Goal: Task Accomplishment & Management: Use online tool/utility

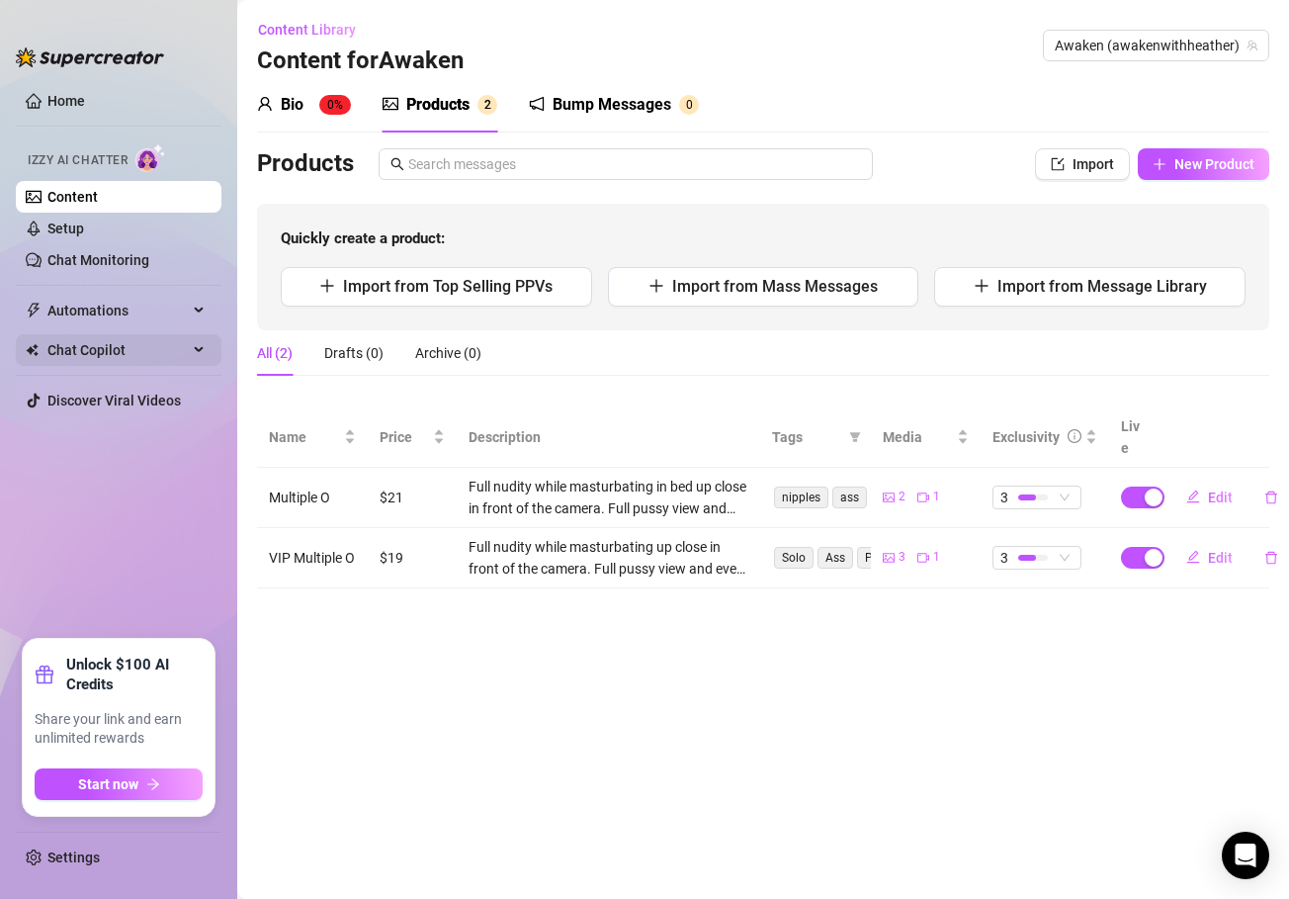
click at [190, 347] on div "Chat Copilot" at bounding box center [119, 350] width 206 height 32
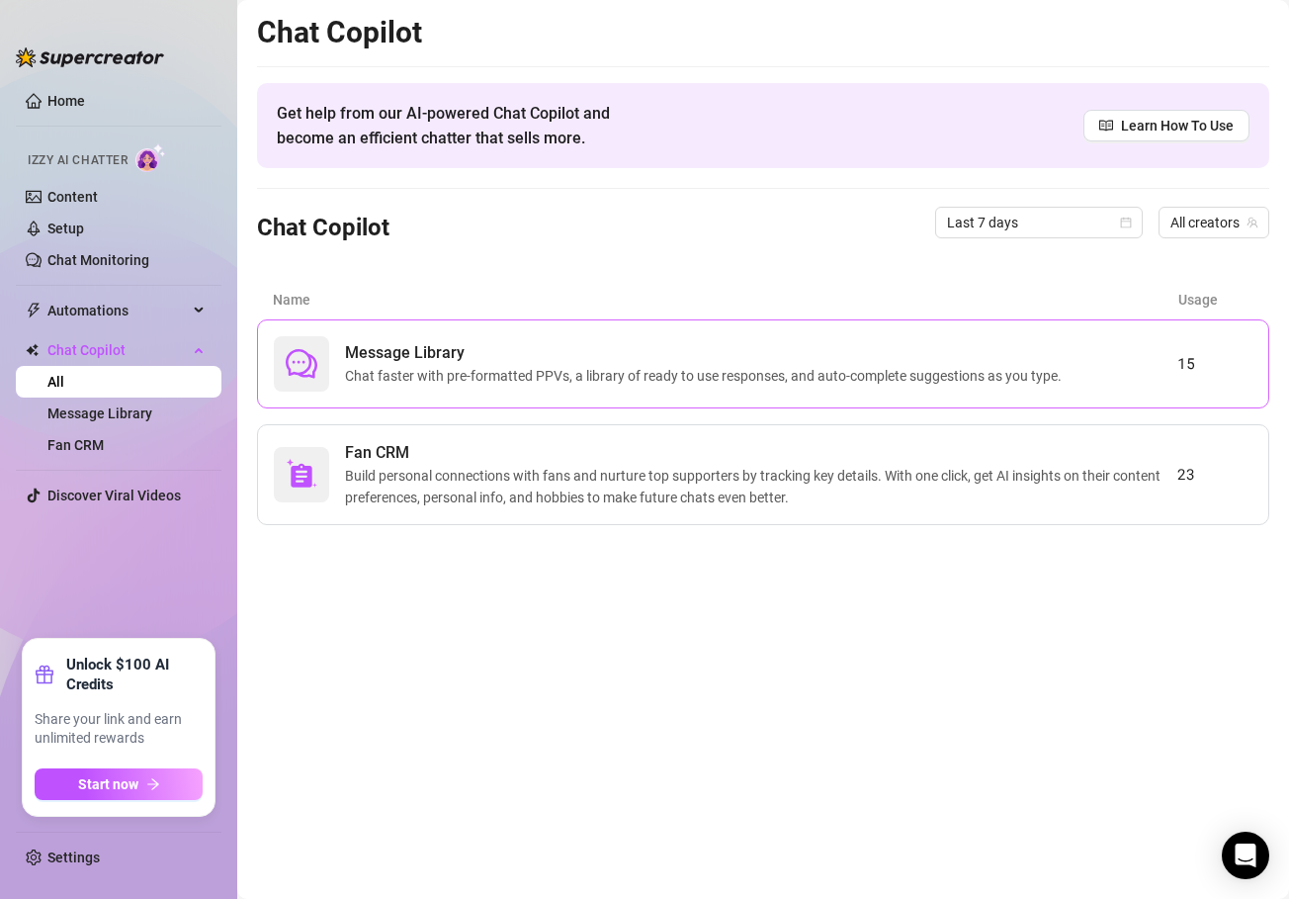
click at [497, 325] on div "Message Library Chat faster with pre-formatted PPVs, a library of ready to use …" at bounding box center [763, 363] width 1012 height 89
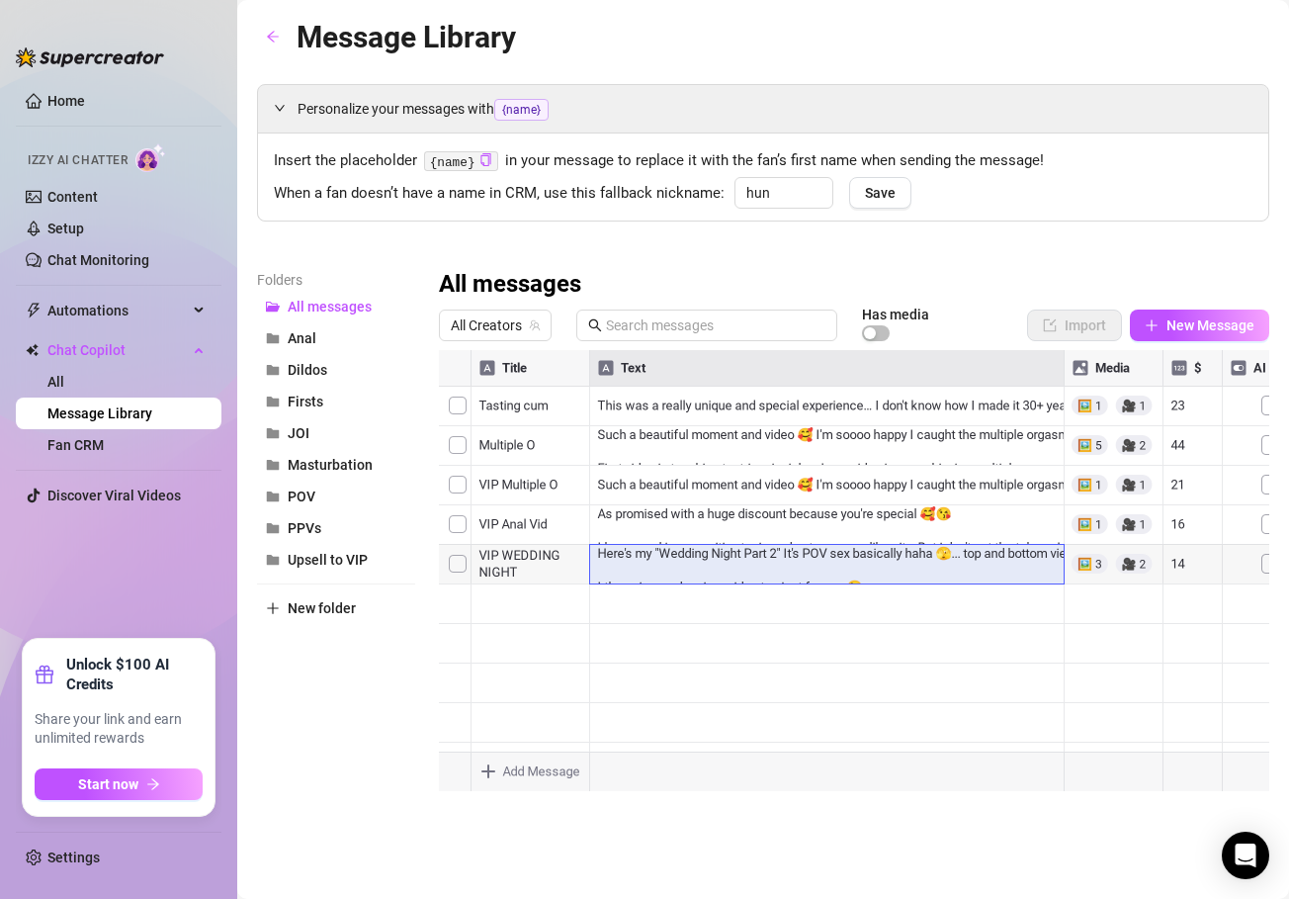
click at [720, 576] on div at bounding box center [854, 570] width 831 height 441
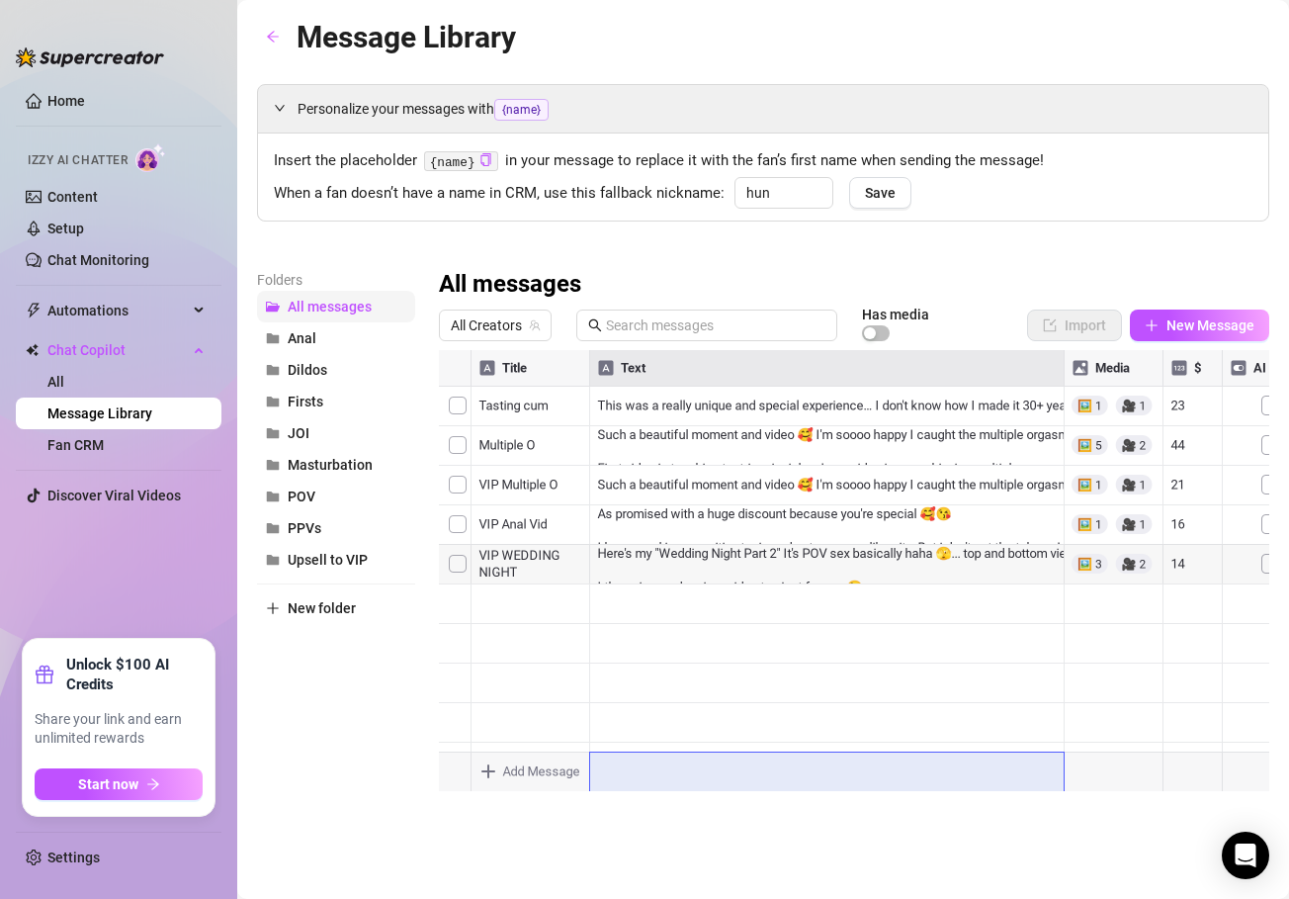
click at [342, 303] on span "All messages" at bounding box center [330, 307] width 84 height 16
drag, startPoint x: 731, startPoint y: 639, endPoint x: 730, endPoint y: 761, distance: 122.6
click at [731, 761] on div at bounding box center [854, 570] width 831 height 441
